Goal: Task Accomplishment & Management: Complete application form

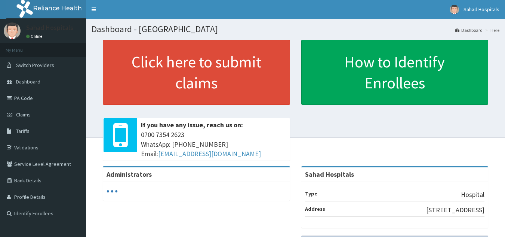
click at [301, 147] on div "Click here to submit claims If you have any issue, reach us on: [PHONE_NUMBER] …" at bounding box center [296, 103] width 408 height 126
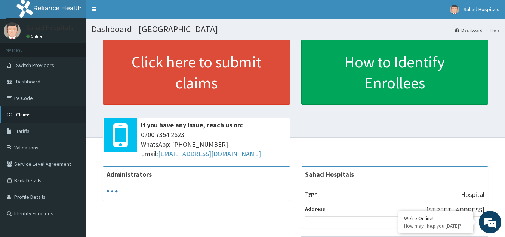
click at [27, 114] on span "Claims" at bounding box center [23, 114] width 15 height 7
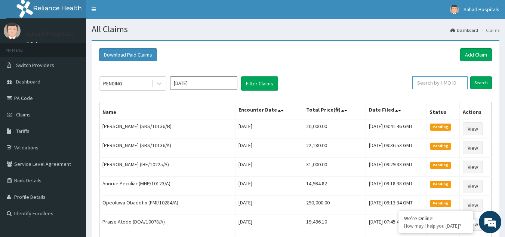
click at [446, 84] on input "text" at bounding box center [439, 82] width 55 height 13
paste input "FMI/10284/A"
type input "FMI/10284/A"
click at [478, 83] on input "Search" at bounding box center [481, 82] width 22 height 13
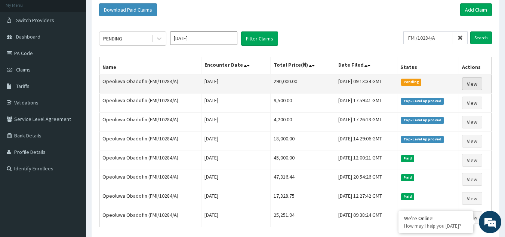
click at [478, 83] on link "View" at bounding box center [472, 83] width 20 height 13
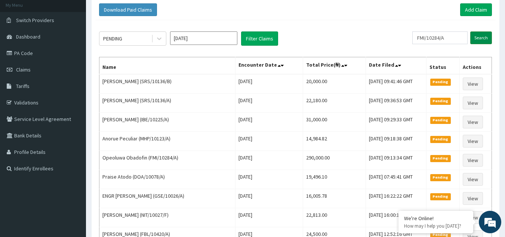
click at [484, 38] on input "Search" at bounding box center [481, 37] width 22 height 13
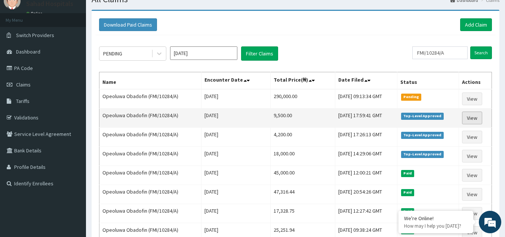
click at [471, 119] on link "View" at bounding box center [472, 117] width 20 height 13
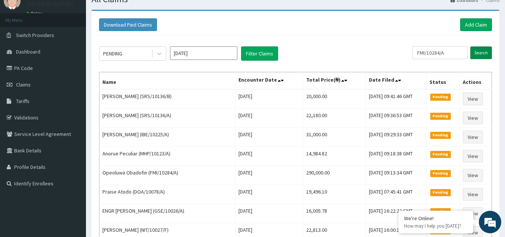
click at [487, 54] on input "Search" at bounding box center [481, 52] width 22 height 13
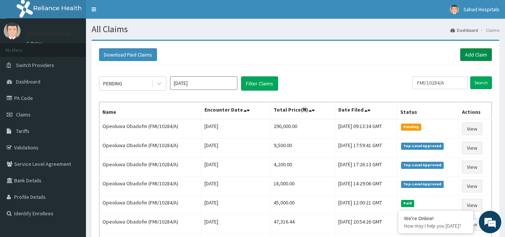
click at [480, 55] on link "Add Claim" at bounding box center [476, 54] width 32 height 13
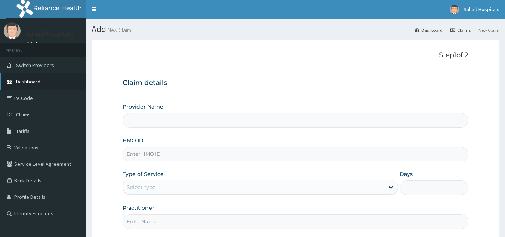
type input "Sahad Hospitals"
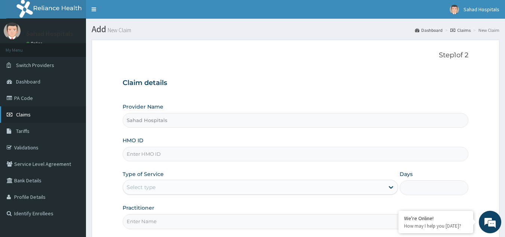
click at [24, 115] on span "Claims" at bounding box center [23, 114] width 15 height 7
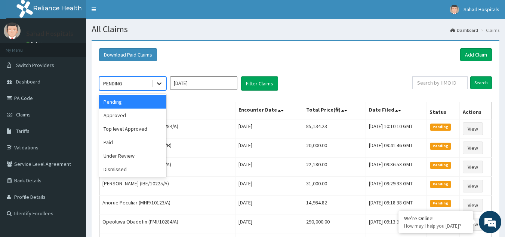
click at [159, 83] on icon at bounding box center [159, 83] width 7 height 7
click at [125, 117] on div "Approved" at bounding box center [132, 114] width 67 height 13
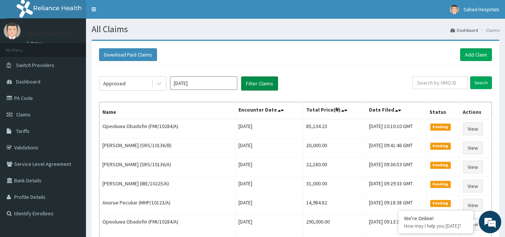
click at [252, 83] on button "Filter Claims" at bounding box center [259, 83] width 37 height 14
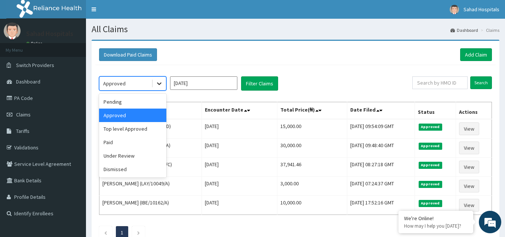
click at [160, 82] on icon at bounding box center [159, 83] width 7 height 7
click at [135, 128] on div "Top level Approved" at bounding box center [132, 128] width 67 height 13
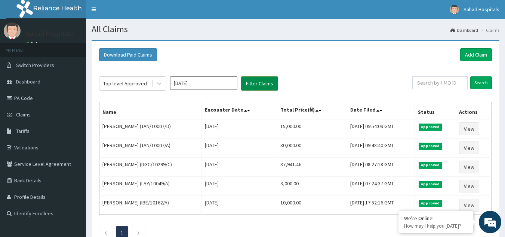
click at [251, 79] on button "Filter Claims" at bounding box center [259, 83] width 37 height 14
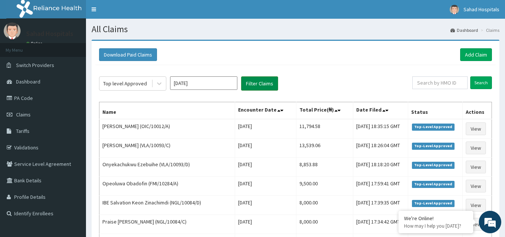
click at [251, 79] on button "Filter Claims" at bounding box center [259, 83] width 37 height 14
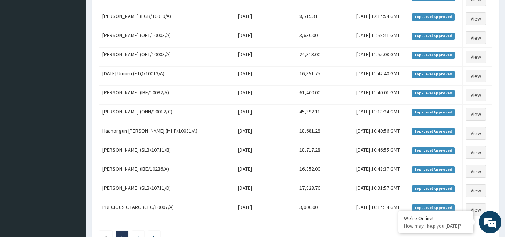
scroll to position [911, 0]
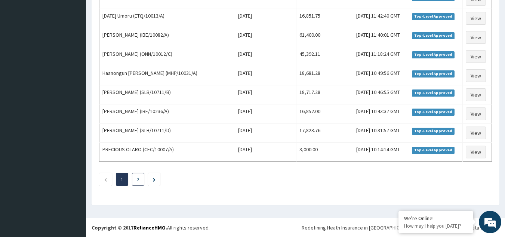
click at [140, 179] on li "2" at bounding box center [138, 179] width 12 height 13
click at [138, 179] on link "2" at bounding box center [138, 179] width 3 height 7
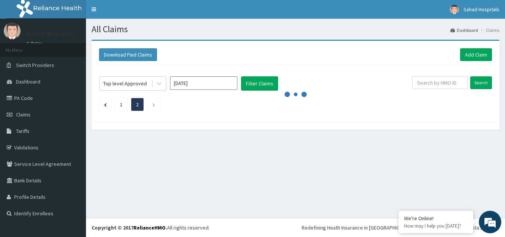
scroll to position [0, 0]
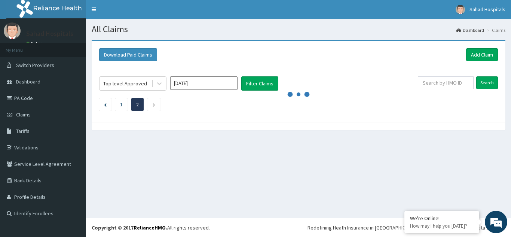
click at [138, 179] on div "All Claims Dashboard Claims Download Paid Claims Add Claim × Note you can only …" at bounding box center [298, 118] width 425 height 199
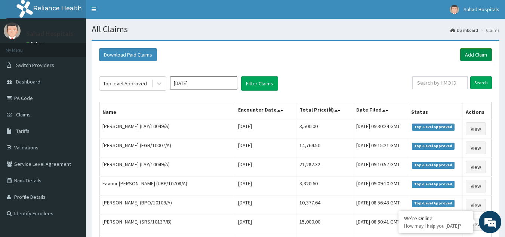
click at [475, 51] on link "Add Claim" at bounding box center [476, 54] width 32 height 13
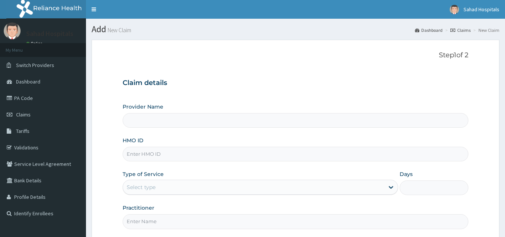
drag, startPoint x: 0, startPoint y: 0, endPoint x: 145, endPoint y: 151, distance: 209.4
click at [145, 151] on input "HMO ID" at bounding box center [296, 154] width 346 height 15
paste input "AIC/10013/A"
type input "AIC/10013/A"
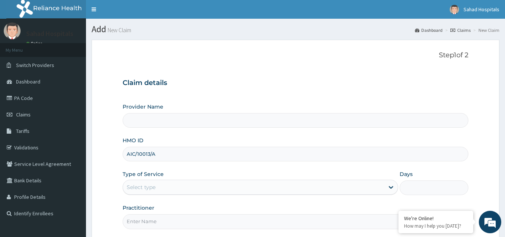
type input "Sahad Hospitals"
type input "AIC/10013/A"
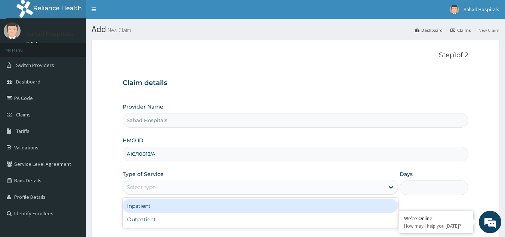
click at [145, 186] on div "Select type" at bounding box center [141, 186] width 29 height 7
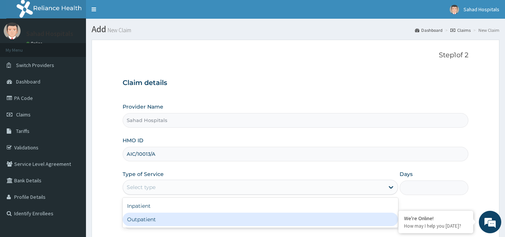
click at [144, 218] on div "Outpatient" at bounding box center [261, 218] width 276 height 13
type input "1"
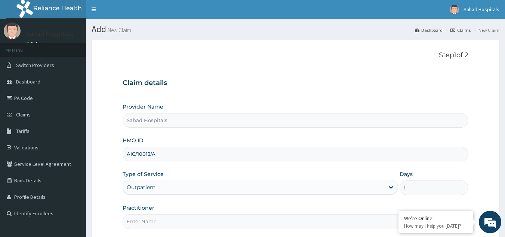
click at [144, 218] on input "Practitioner" at bounding box center [296, 221] width 346 height 15
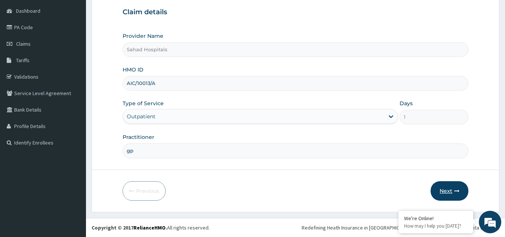
type input "gp"
click at [452, 190] on button "Next" at bounding box center [450, 190] width 38 height 19
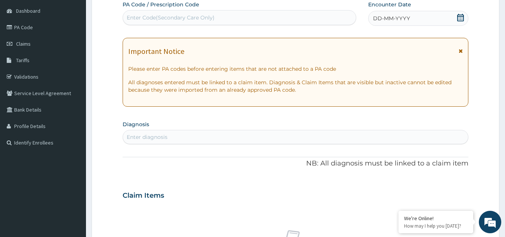
click at [216, 15] on div "Enter Code(Secondary Care Only)" at bounding box center [239, 18] width 233 height 12
paste input "PA/6B5735"
type input "PA/6B5735"
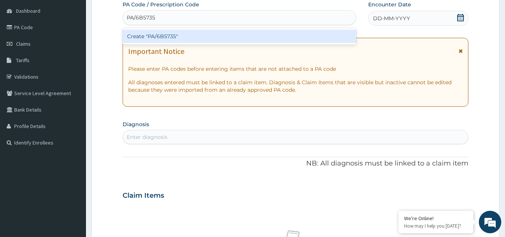
click at [182, 34] on div "Create "PA/6B5735"" at bounding box center [240, 36] width 234 height 13
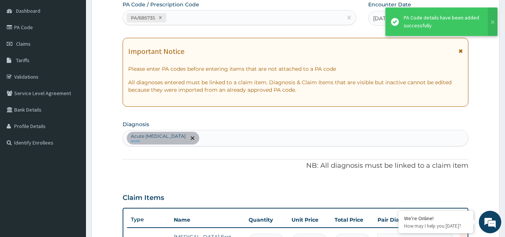
scroll to position [82, 0]
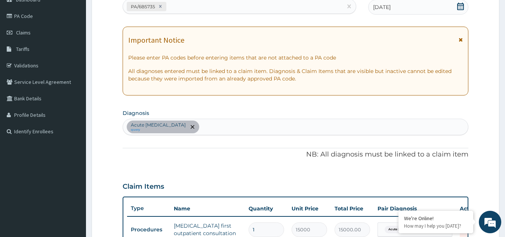
click at [182, 34] on div "Important Notice Please enter PA codes before entering items that are not attac…" at bounding box center [296, 61] width 346 height 69
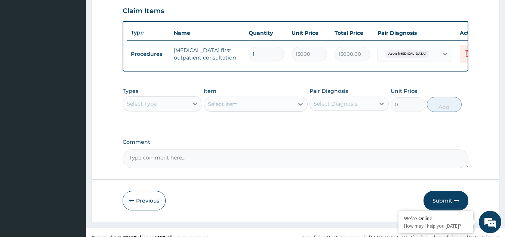
scroll to position [273, 0]
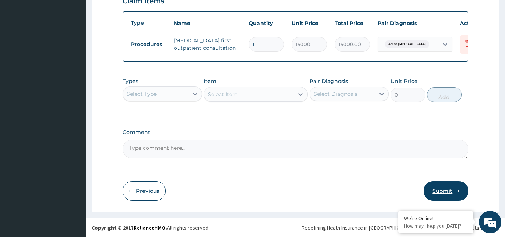
click at [440, 188] on button "Submit" at bounding box center [446, 190] width 45 height 19
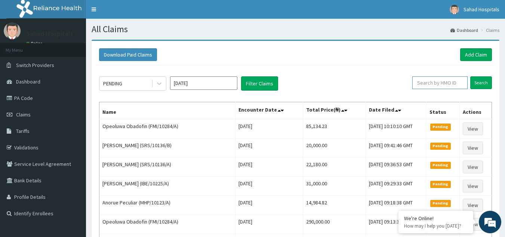
click at [433, 86] on input "text" at bounding box center [439, 82] width 55 height 13
click at [433, 83] on input "text" at bounding box center [439, 82] width 55 height 13
paste input "AIC/10013/A"
type input "AIC/10013/A"
click at [480, 83] on input "Search" at bounding box center [481, 82] width 22 height 13
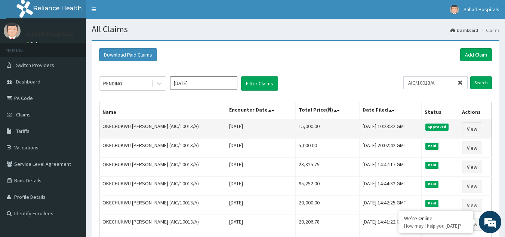
drag, startPoint x: 322, startPoint y: 127, endPoint x: 283, endPoint y: 132, distance: 38.8
click at [283, 132] on tr "OKECHUKWU EPHRAIM NWACHUKWU (AIC/10013/A) Tue Sep 09 2025 15,000.00 Wed, 17 Sep…" at bounding box center [295, 128] width 393 height 19
copy tr "15,000.00"
